Goal: Check status: Check status

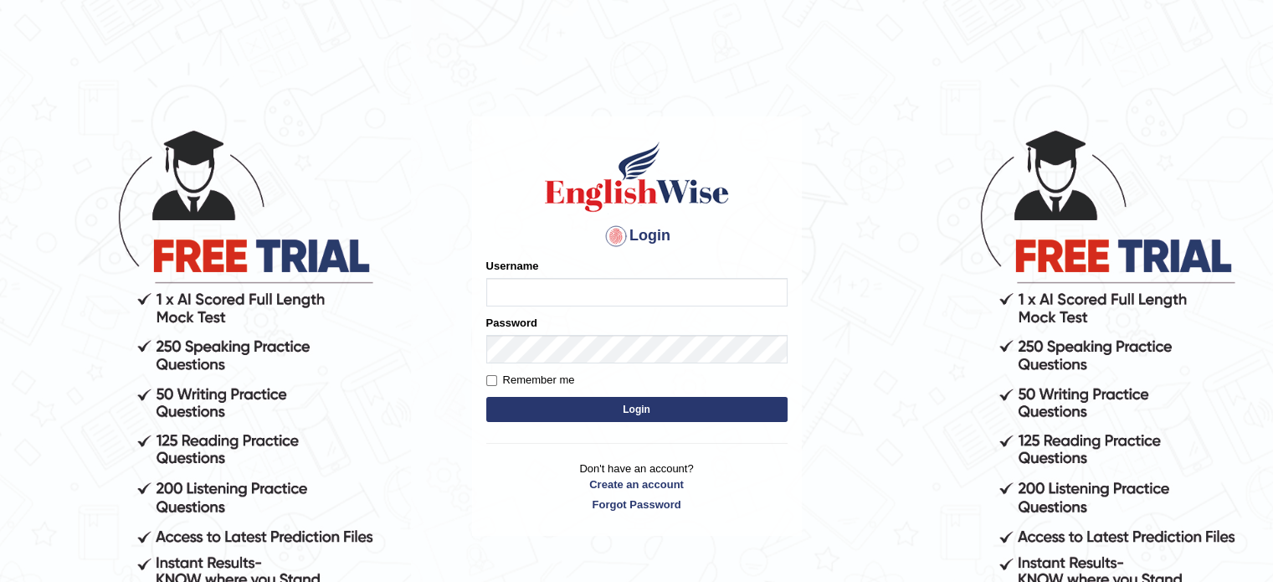
type input "tahseen"
click at [647, 404] on button "Login" at bounding box center [636, 409] width 301 height 25
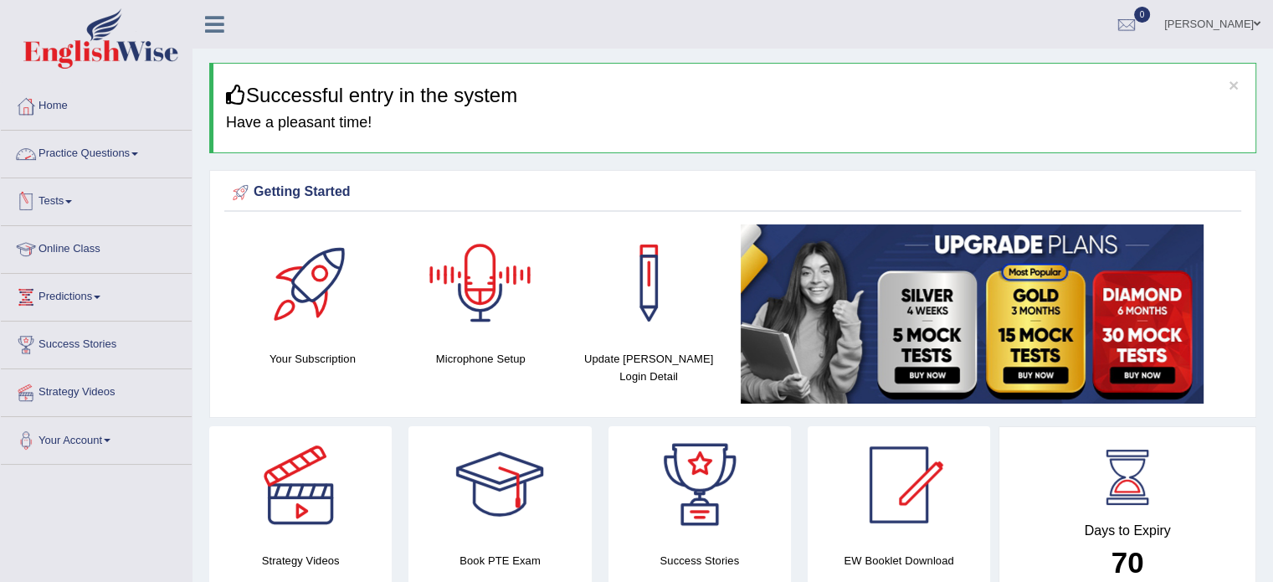
click at [72, 200] on span at bounding box center [68, 201] width 7 height 3
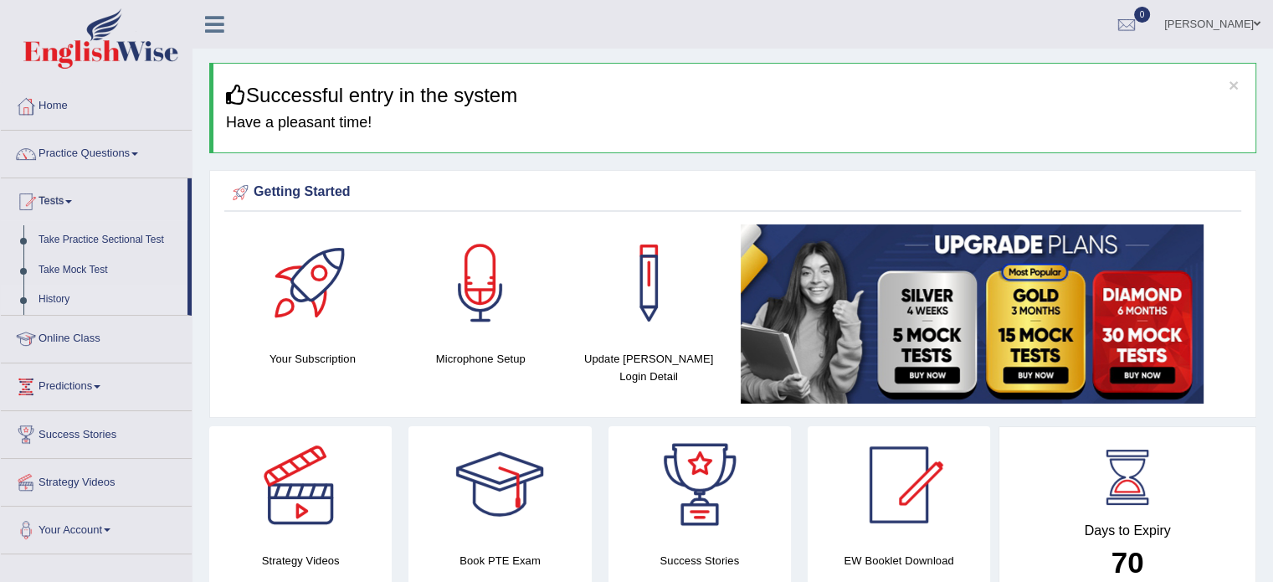
click at [50, 295] on link "History" at bounding box center [109, 300] width 157 height 30
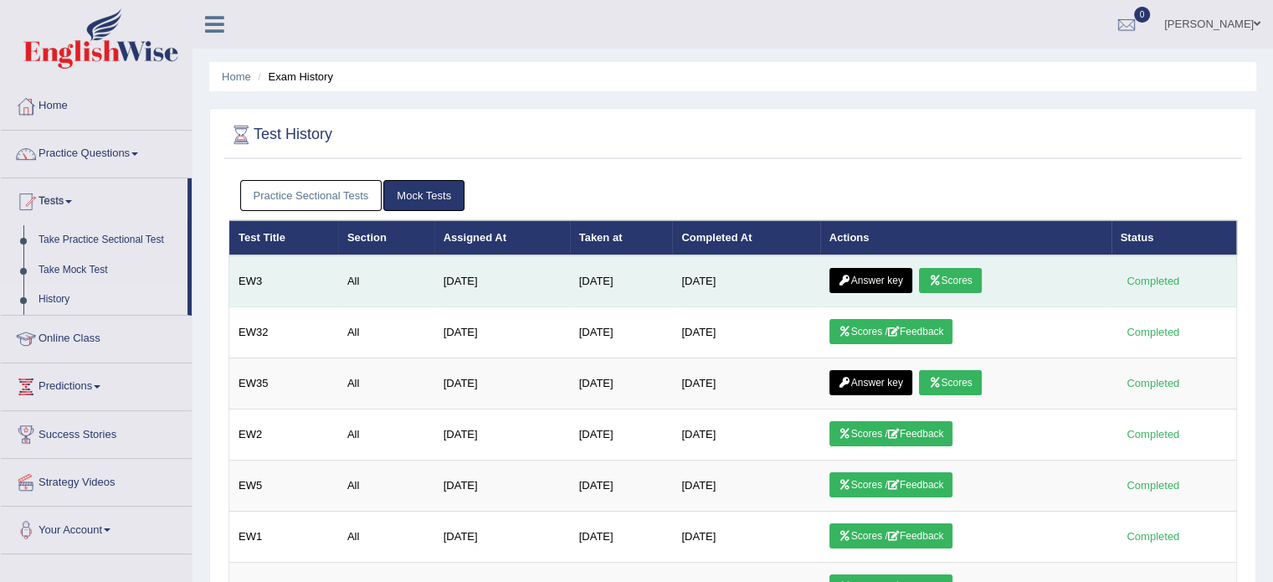
click at [892, 280] on link "Answer key" at bounding box center [870, 280] width 83 height 25
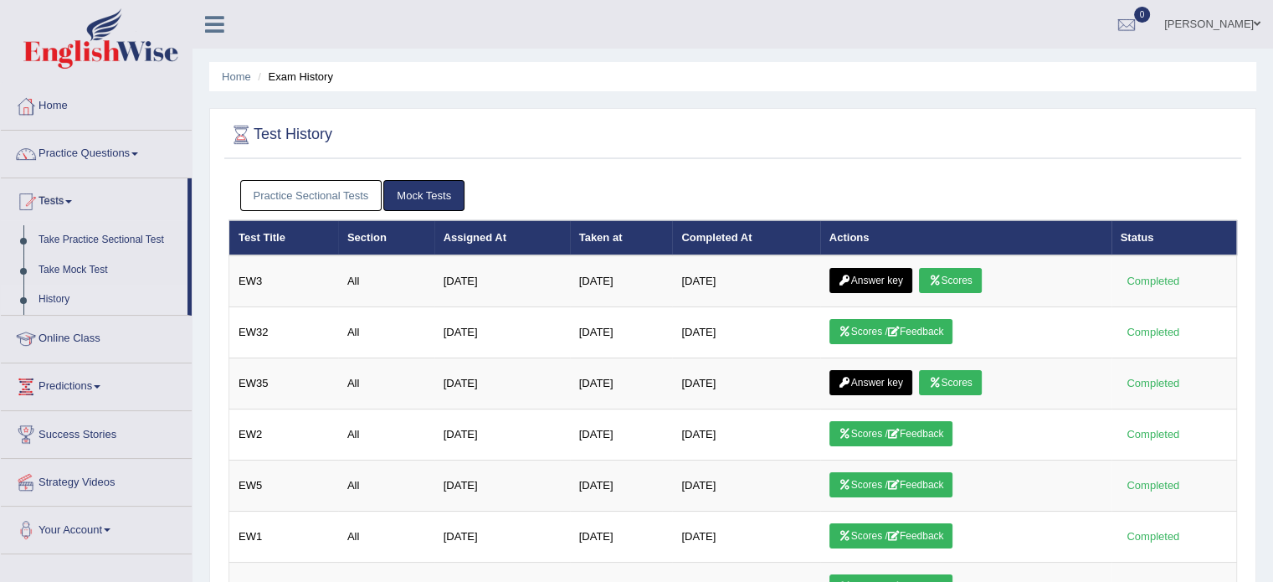
click at [309, 185] on link "Practice Sectional Tests" at bounding box center [311, 195] width 142 height 31
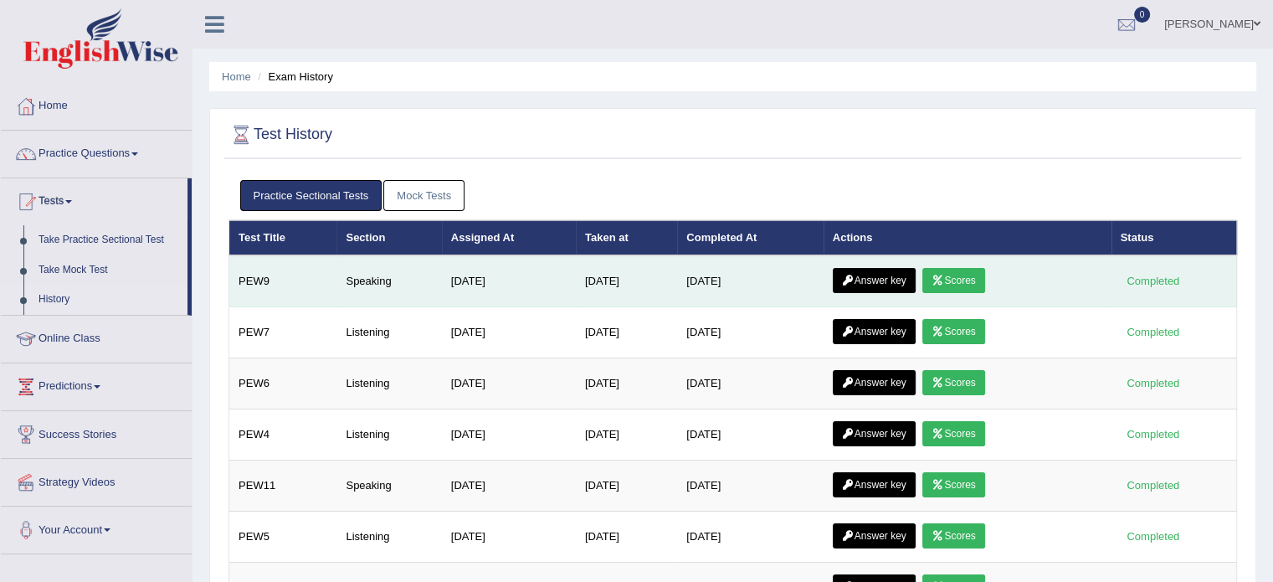
click at [947, 285] on link "Scores" at bounding box center [953, 280] width 62 height 25
